Goal: Find specific page/section: Find specific page/section

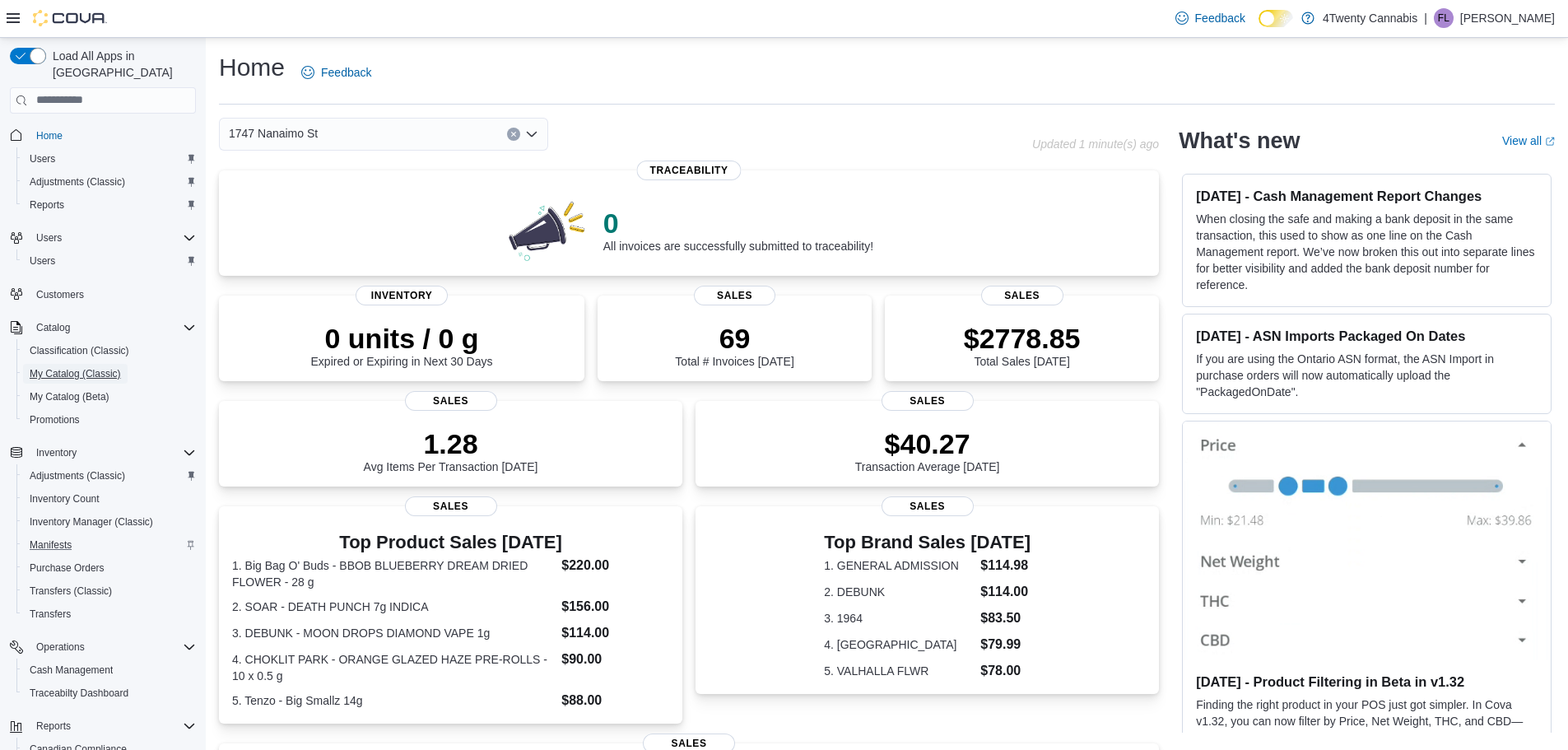
scroll to position [122, 0]
